Goal: Information Seeking & Learning: Learn about a topic

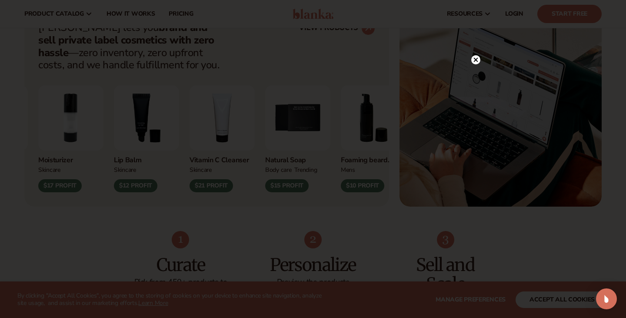
scroll to position [351, 0]
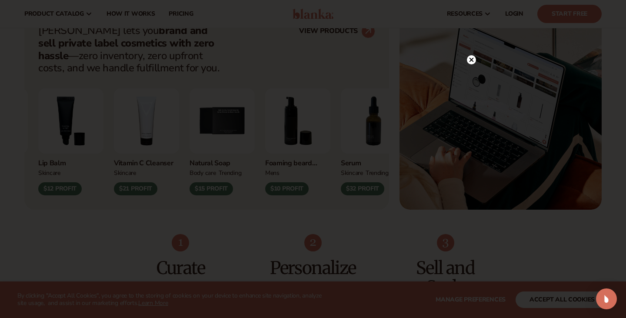
click at [473, 59] on icon at bounding box center [472, 60] width 4 height 4
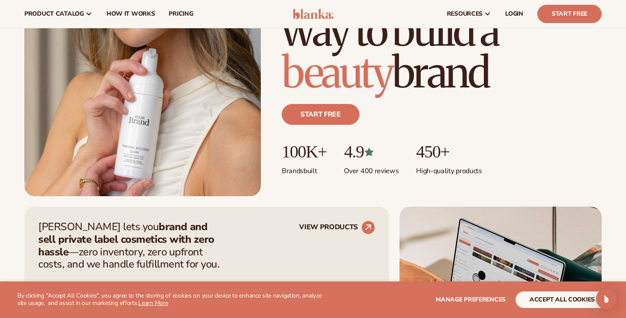
scroll to position [0, 0]
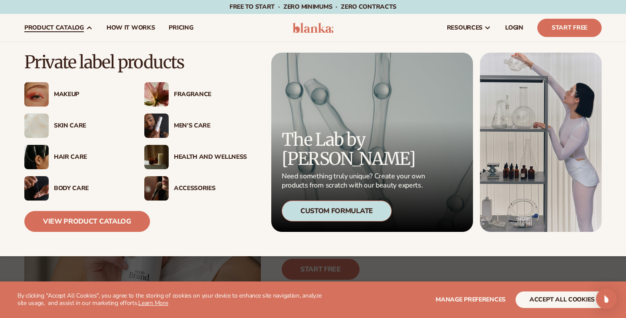
click at [190, 91] on div "Fragrance" at bounding box center [210, 94] width 73 height 7
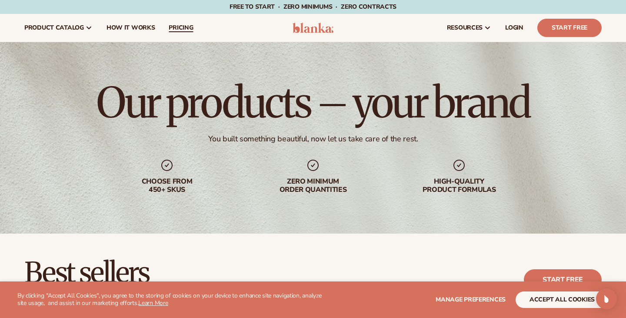
click at [180, 21] on link "pricing" at bounding box center [181, 28] width 38 height 28
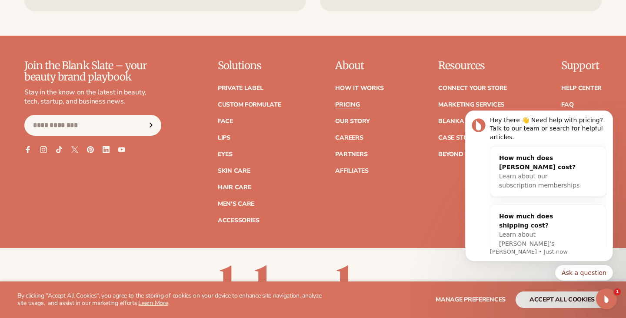
scroll to position [1856, 0]
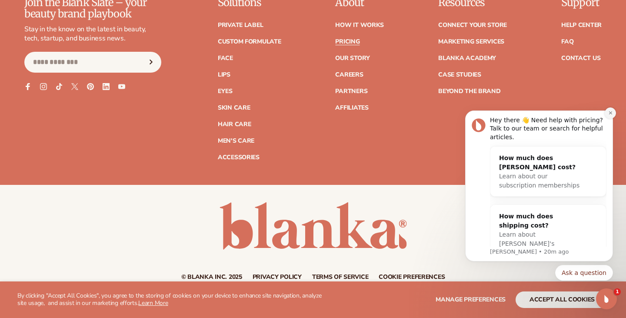
click at [611, 113] on icon "Dismiss notification" at bounding box center [610, 112] width 3 height 3
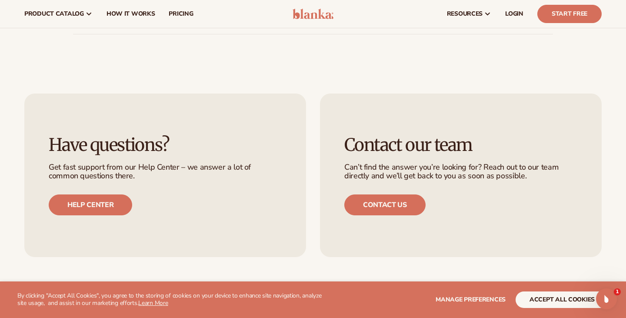
scroll to position [1510, 0]
